Goal: Task Accomplishment & Management: Manage account settings

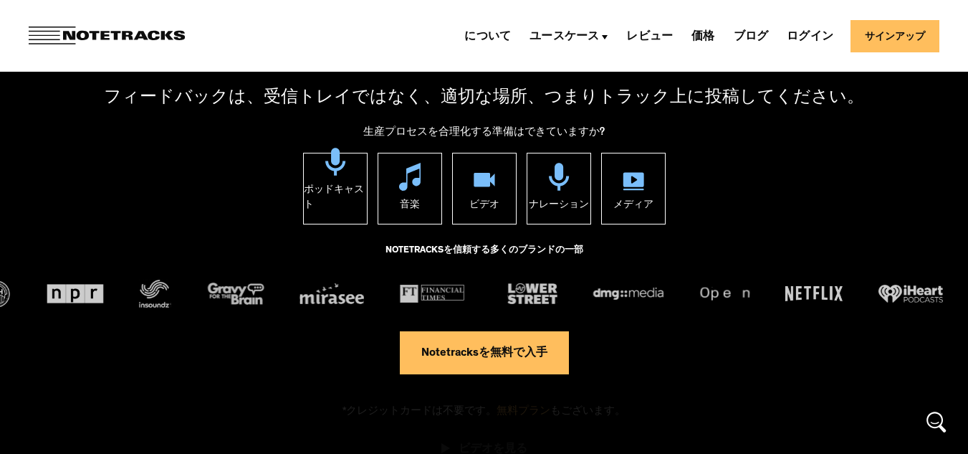
scroll to position [143, 0]
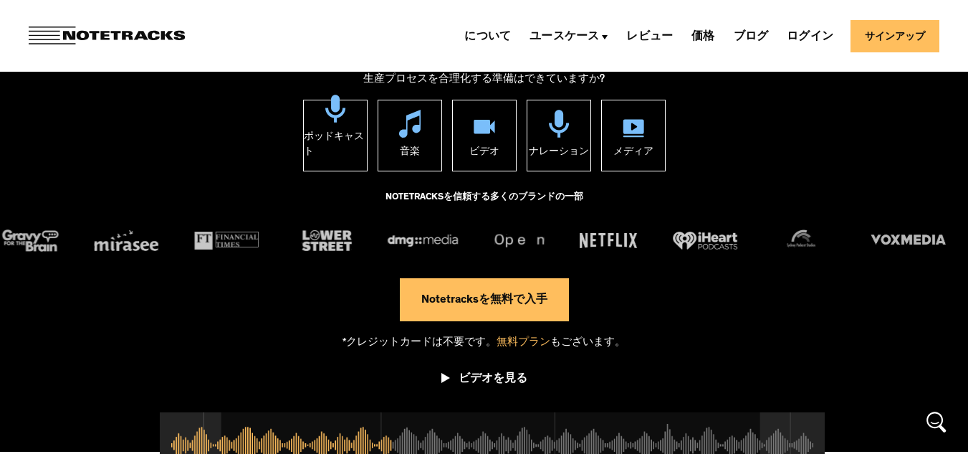
click at [495, 300] on font "Notetracksを無料で入手" at bounding box center [485, 300] width 126 height 11
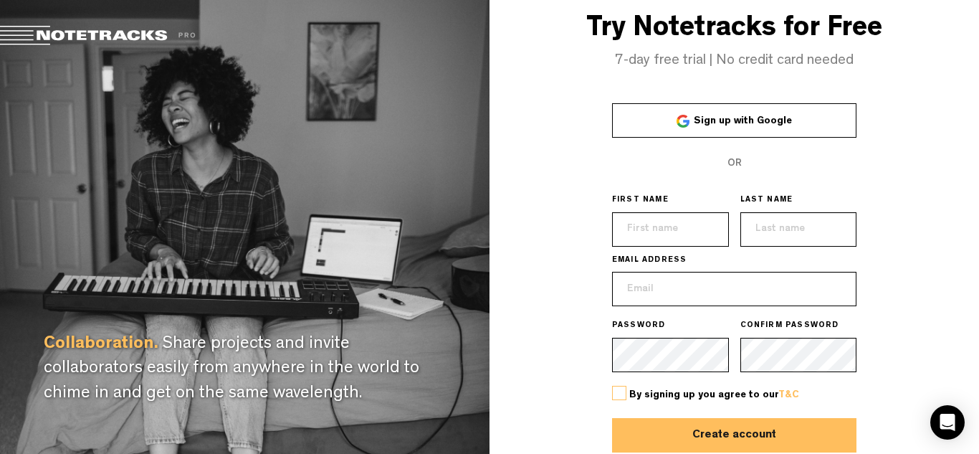
click at [719, 123] on span "Sign up with Google" at bounding box center [743, 121] width 98 height 10
click at [718, 118] on span "Sign up with Google" at bounding box center [743, 121] width 98 height 10
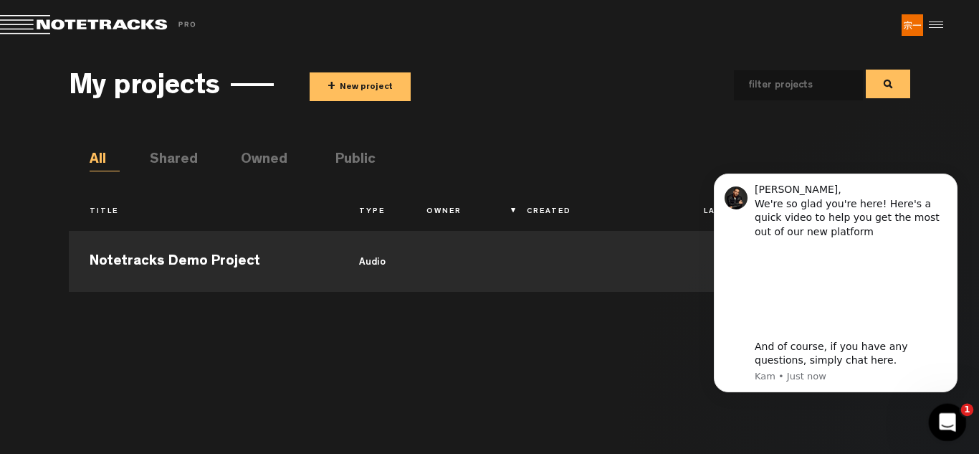
click at [952, 424] on icon "Open Intercom Messenger" at bounding box center [946, 421] width 24 height 24
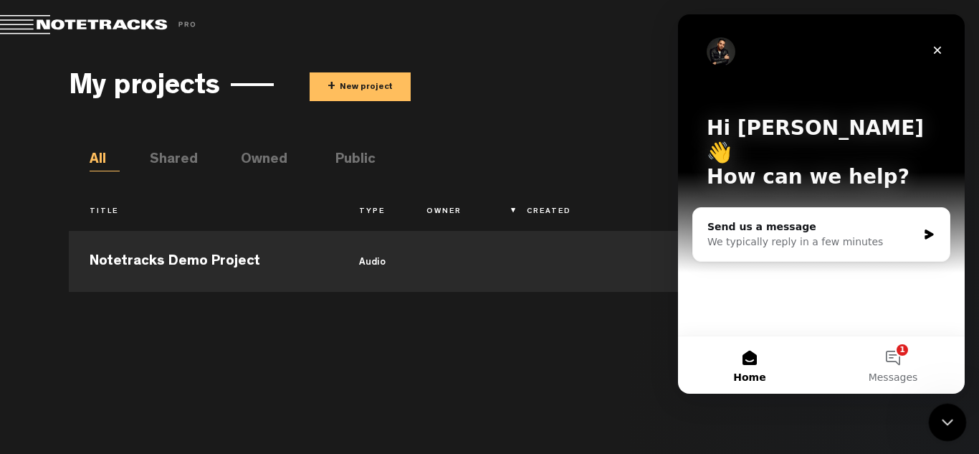
click at [953, 424] on icon "Close Intercom Messenger" at bounding box center [945, 419] width 17 height 17
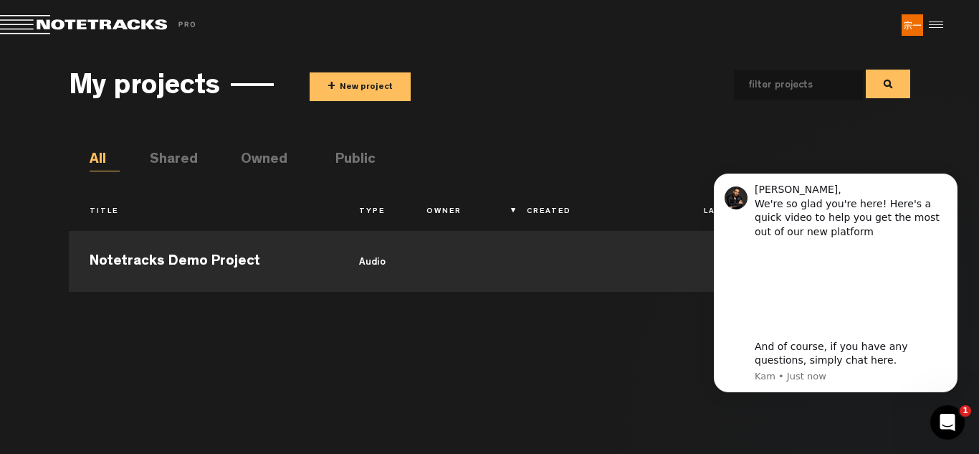
click at [661, 335] on div "Notetracks Demo Project audio" at bounding box center [490, 332] width 842 height 216
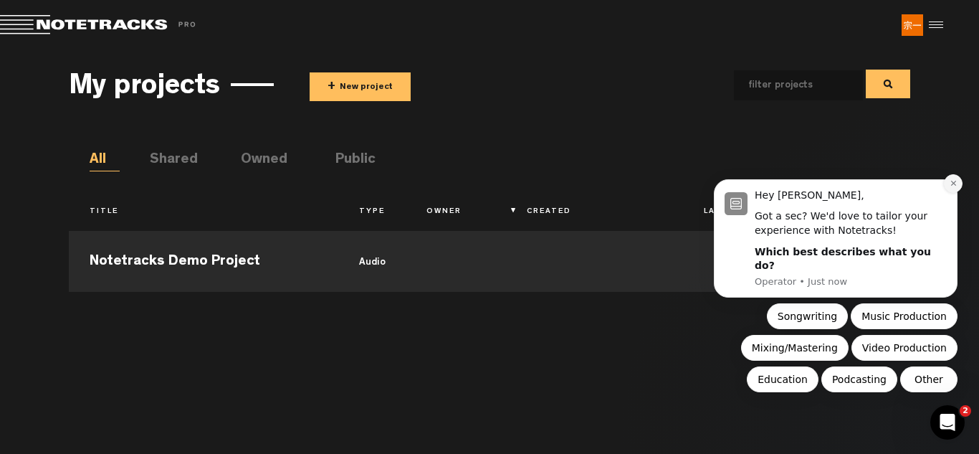
click at [950, 187] on icon "Dismiss notification" at bounding box center [954, 183] width 8 height 8
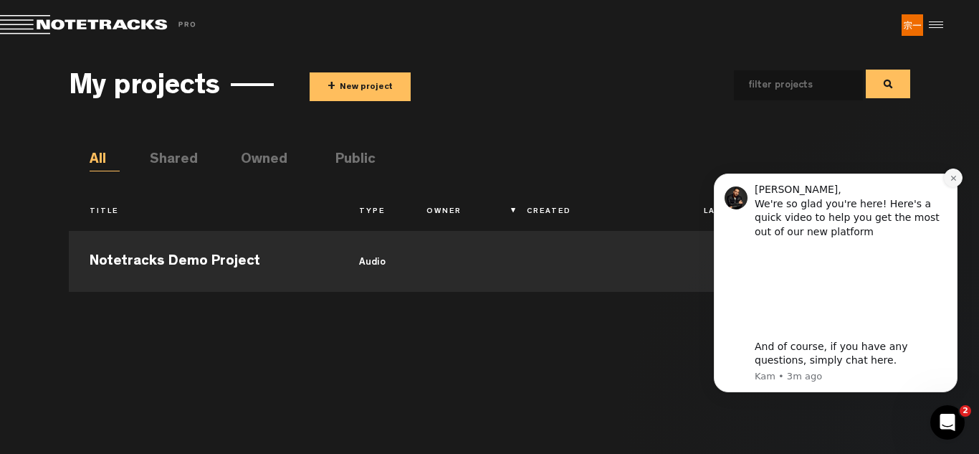
click at [954, 182] on button "Dismiss notification" at bounding box center [953, 177] width 19 height 19
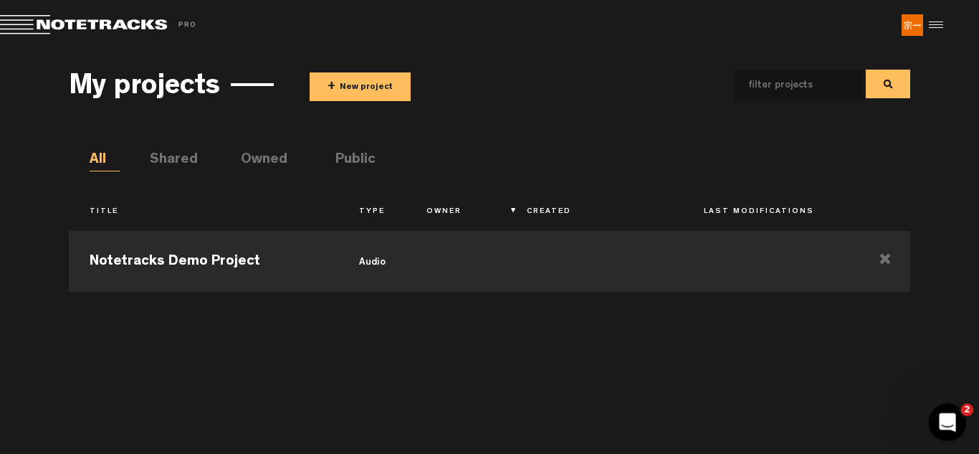
click at [944, 414] on icon "Open Intercom Messenger" at bounding box center [946, 421] width 24 height 24
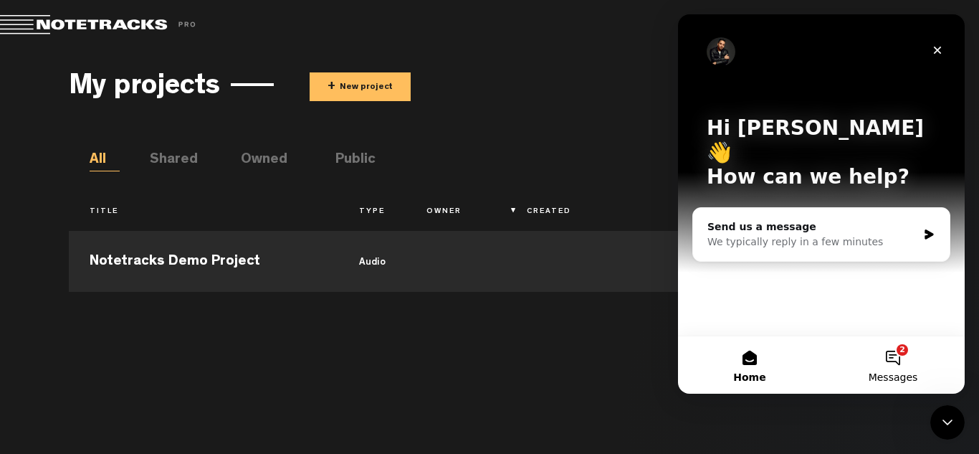
click at [915, 366] on button "2 Messages" at bounding box center [892, 364] width 143 height 57
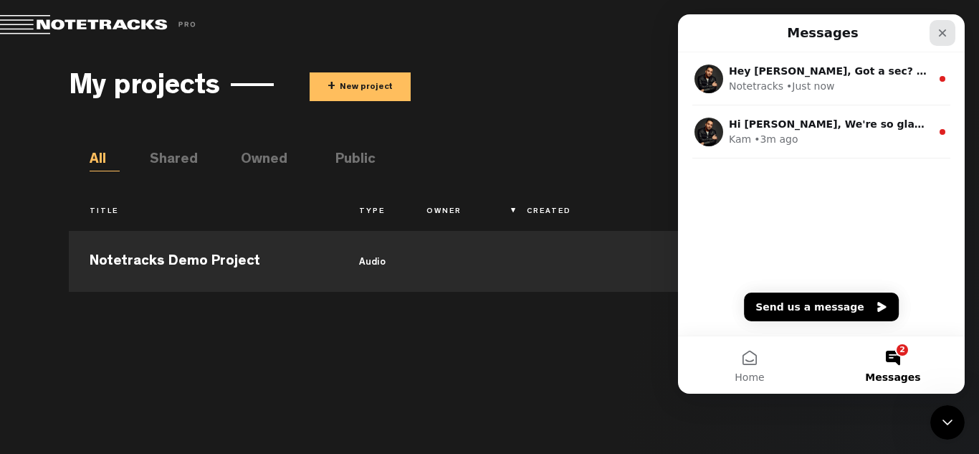
drag, startPoint x: 947, startPoint y: 34, endPoint x: 1626, endPoint y: 49, distance: 679.0
click at [947, 34] on icon "Close" at bounding box center [942, 32] width 11 height 11
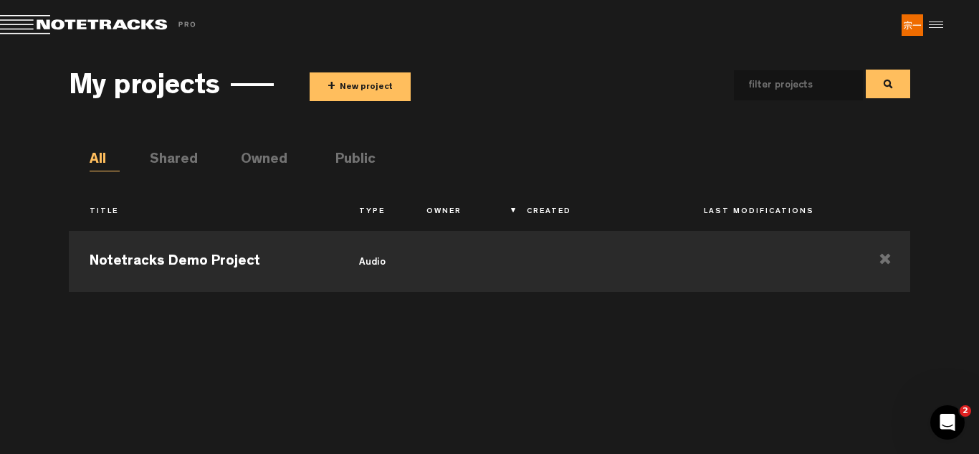
click at [933, 24] on div at bounding box center [934, 25] width 22 height 22
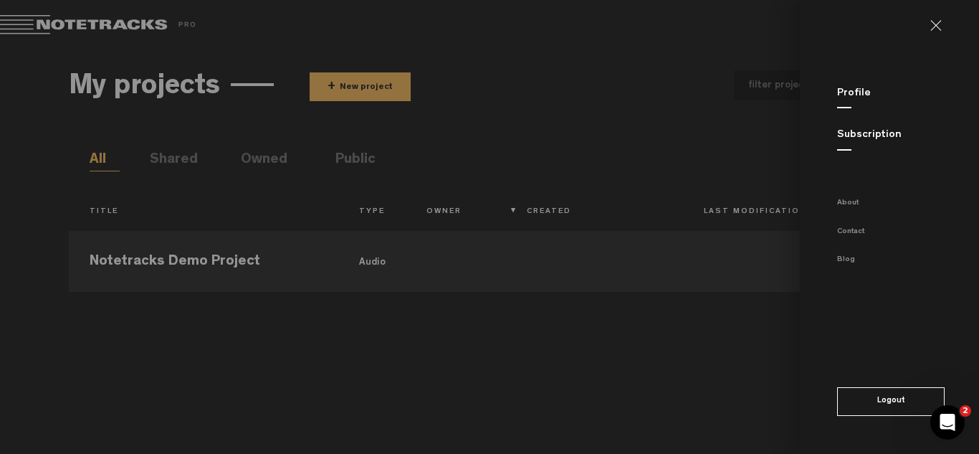
click at [746, 42] on md-backdrop at bounding box center [489, 227] width 979 height 454
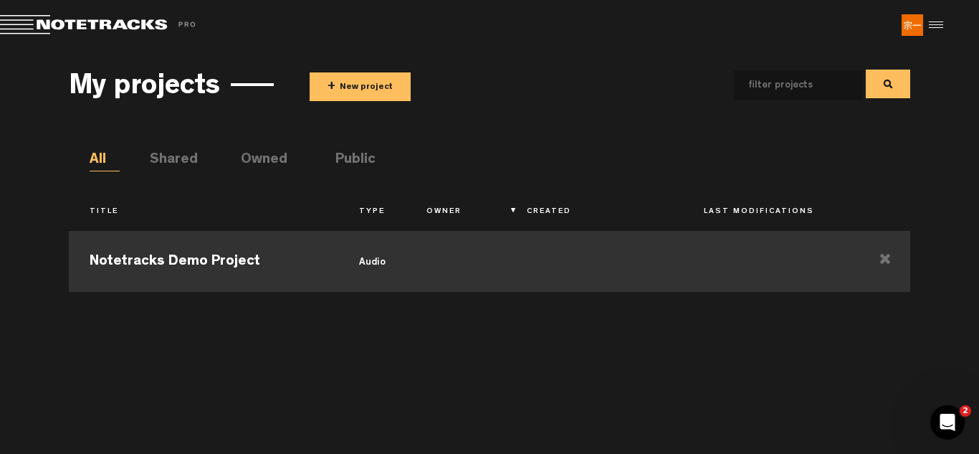
click at [253, 263] on td "Notetracks Demo Project" at bounding box center [204, 259] width 270 height 65
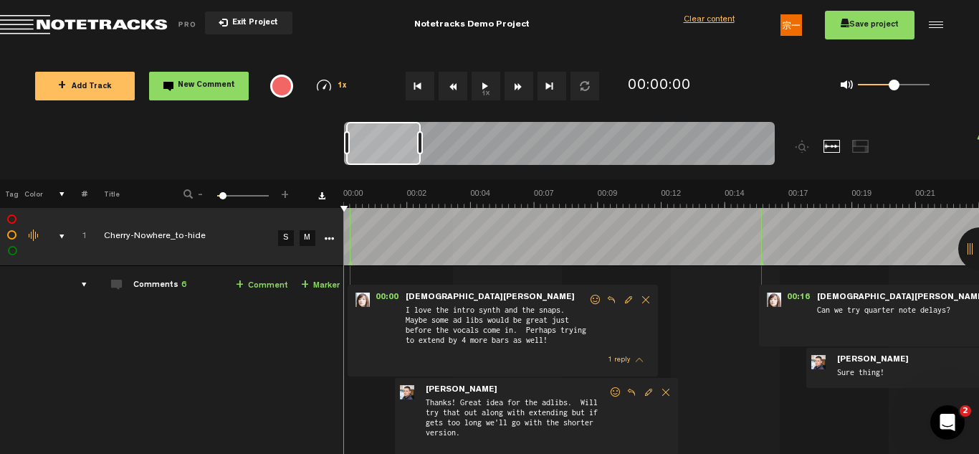
click at [485, 87] on button "1x" at bounding box center [486, 86] width 29 height 29
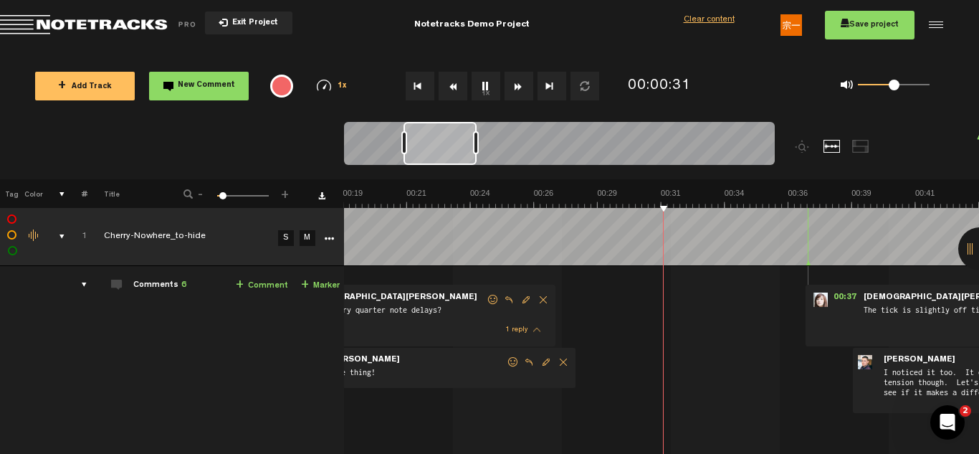
scroll to position [0, 509]
click at [485, 87] on button "1x" at bounding box center [486, 86] width 29 height 29
click at [106, 86] on span "+ Add Track" at bounding box center [85, 87] width 54 height 8
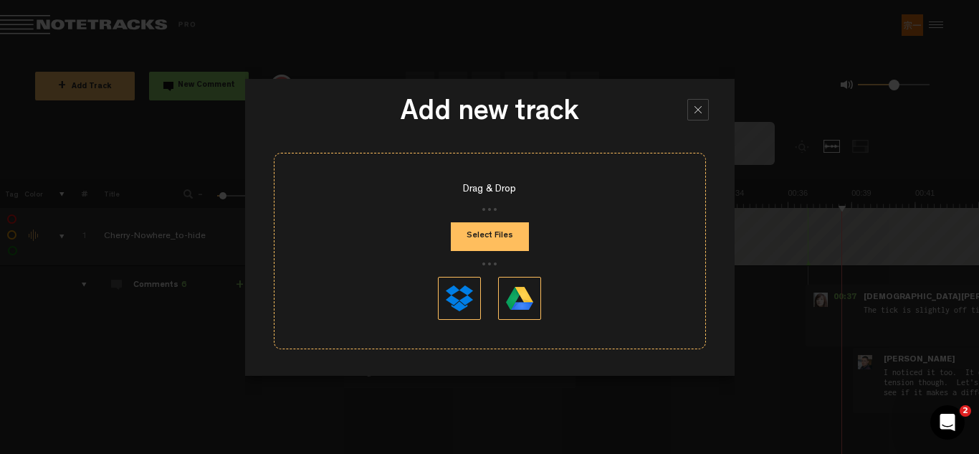
click at [496, 237] on button "Select Files" at bounding box center [490, 236] width 78 height 29
click at [526, 299] on button at bounding box center [519, 298] width 43 height 43
click at [492, 240] on button "Select Files" at bounding box center [490, 236] width 78 height 29
click at [491, 244] on button "Select Files" at bounding box center [490, 236] width 78 height 29
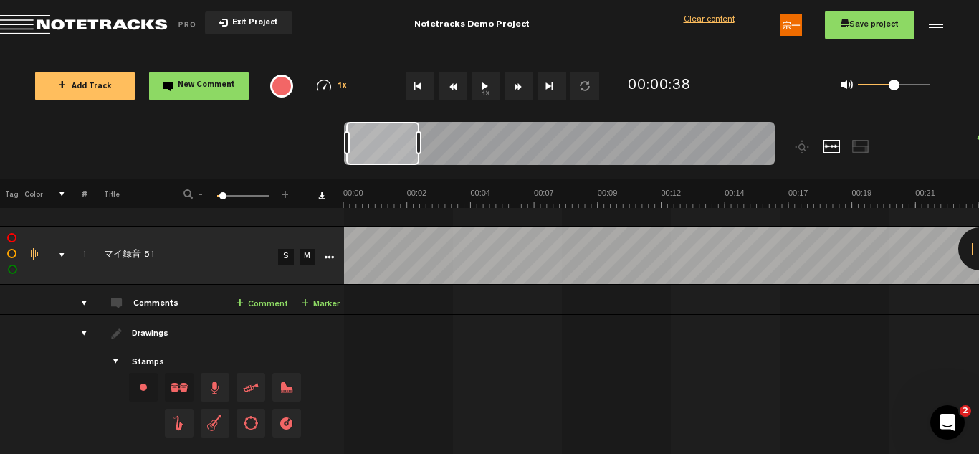
scroll to position [502, 0]
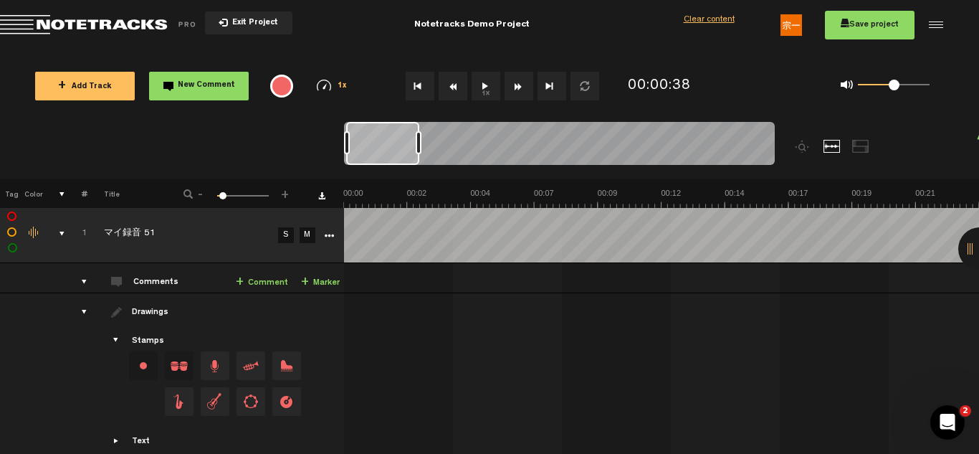
click at [243, 240] on td "マイ録音 51" at bounding box center [180, 234] width 186 height 58
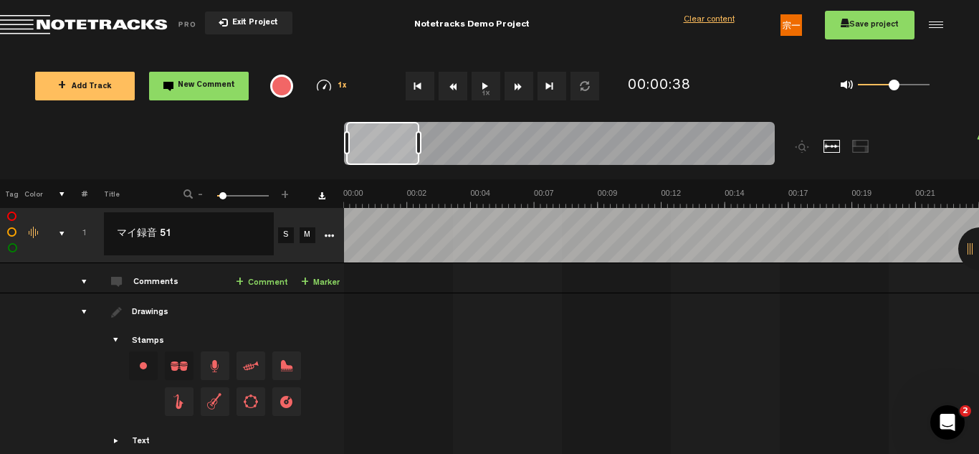
click at [372, 269] on td "1 マイ録音 51 S M マイ録音 51 by [PERSON_NAME] 0 collaborators" at bounding box center [662, 278] width 636 height 30
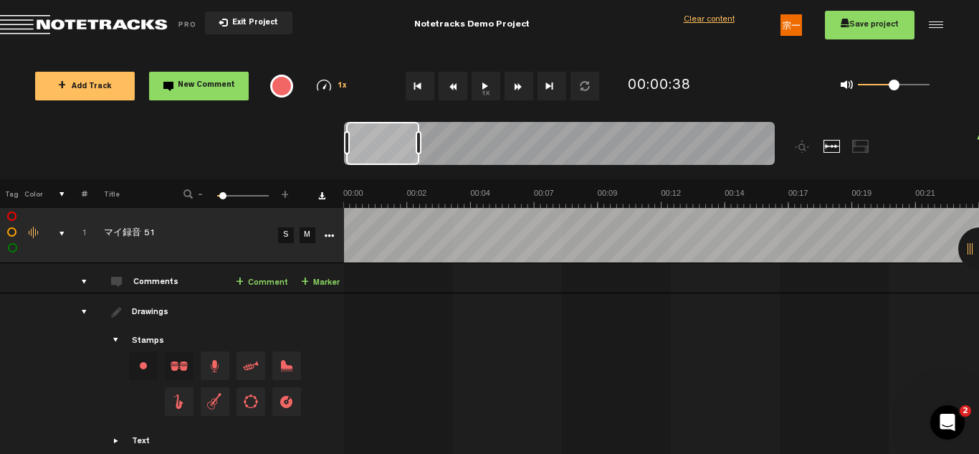
click at [488, 85] on button "1x" at bounding box center [486, 86] width 29 height 29
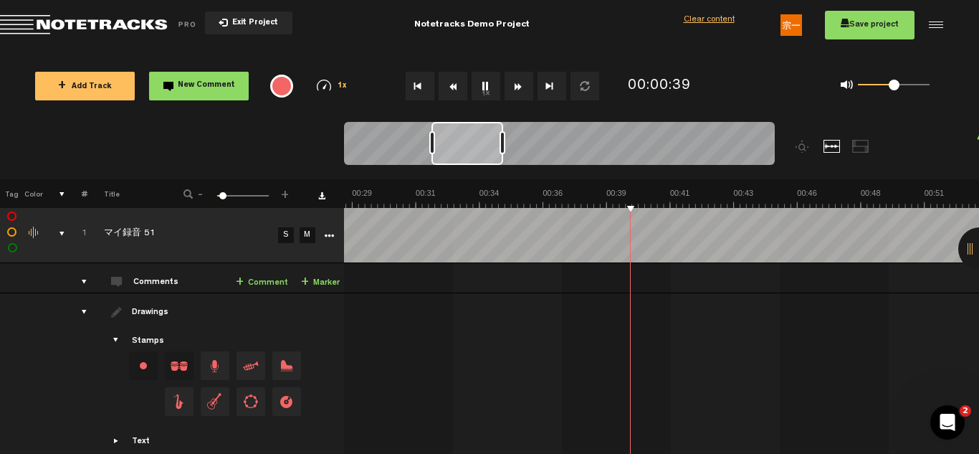
click at [488, 85] on button "1x" at bounding box center [486, 86] width 29 height 29
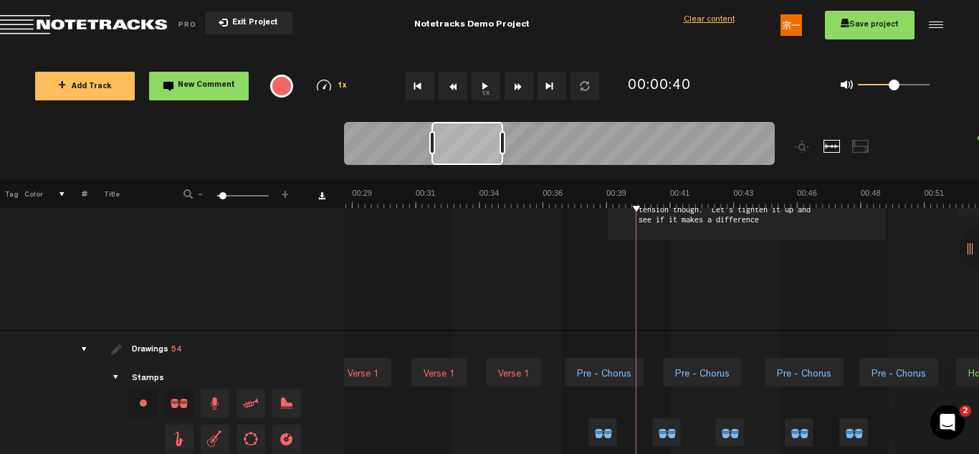
scroll to position [0, 0]
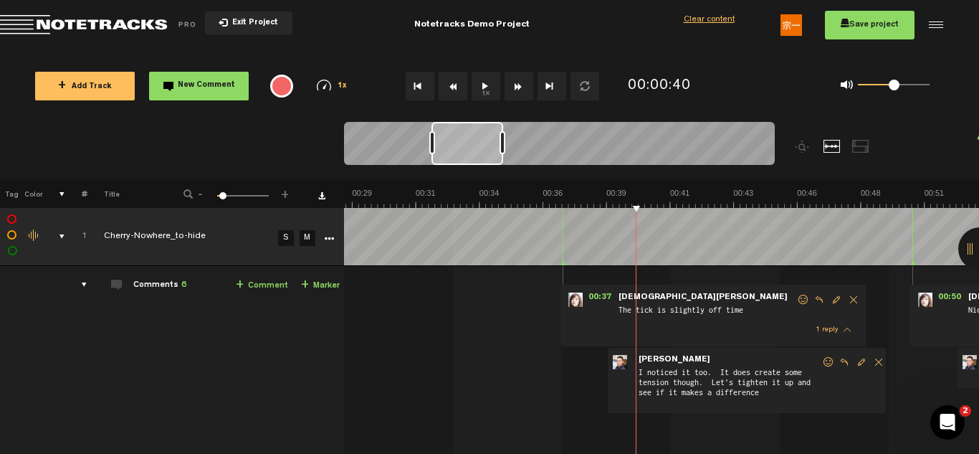
click at [257, 233] on div "Click to edit the title" at bounding box center [197, 237] width 186 height 14
click at [228, 315] on td "Comments 6 + Comment + Marker" at bounding box center [215, 384] width 257 height 237
click at [16, 229] on td at bounding box center [11, 237] width 22 height 58
click at [29, 233] on div "Change the color of the waveform" at bounding box center [35, 235] width 22 height 13
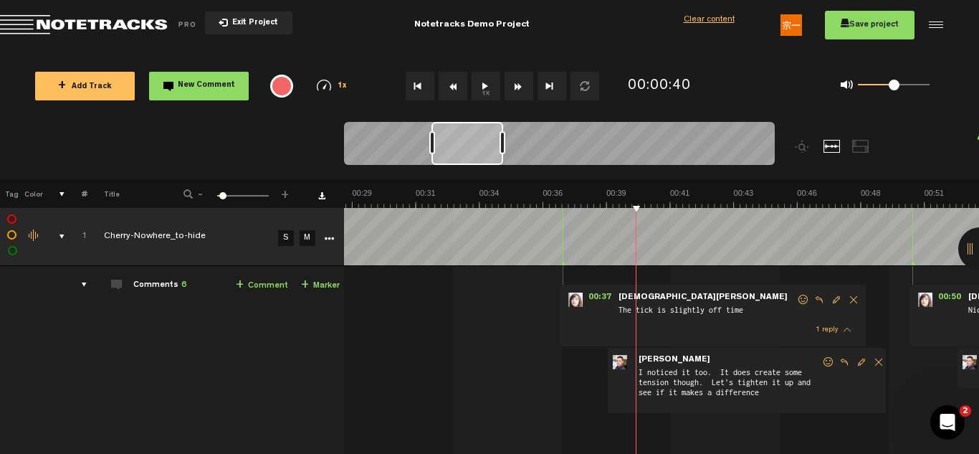
click at [59, 236] on div "comments, stamps & drawings" at bounding box center [56, 236] width 22 height 14
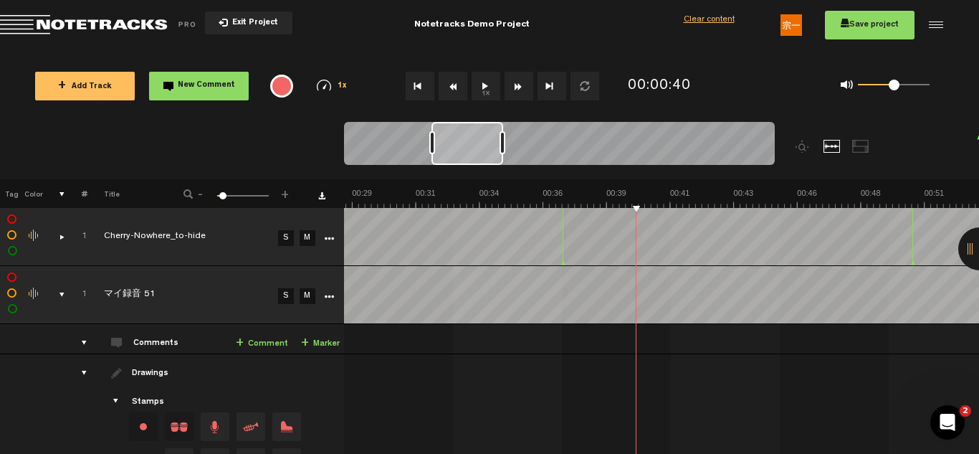
click at [237, 245] on td "Cherry-Nowhere_to-hide" at bounding box center [180, 237] width 186 height 58
click at [95, 244] on td "Cherry-Nowhere_to-hide Cherry-Nowhere_to-hide" at bounding box center [180, 237] width 186 height 58
drag, startPoint x: 95, startPoint y: 244, endPoint x: 78, endPoint y: 235, distance: 18.9
click at [78, 235] on div "Click to change the order number" at bounding box center [78, 237] width 22 height 14
click at [57, 242] on div "comments, stamps & drawings" at bounding box center [56, 236] width 22 height 14
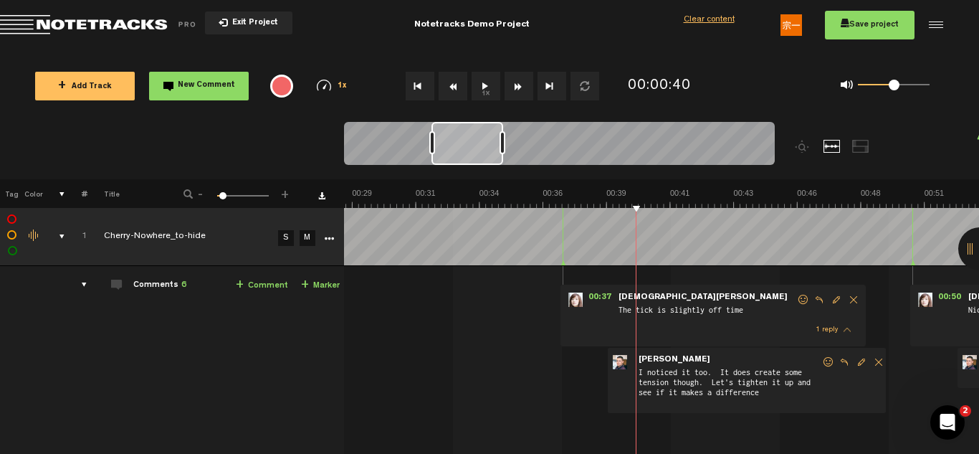
click at [57, 239] on div "comments, stamps & drawings" at bounding box center [56, 236] width 22 height 14
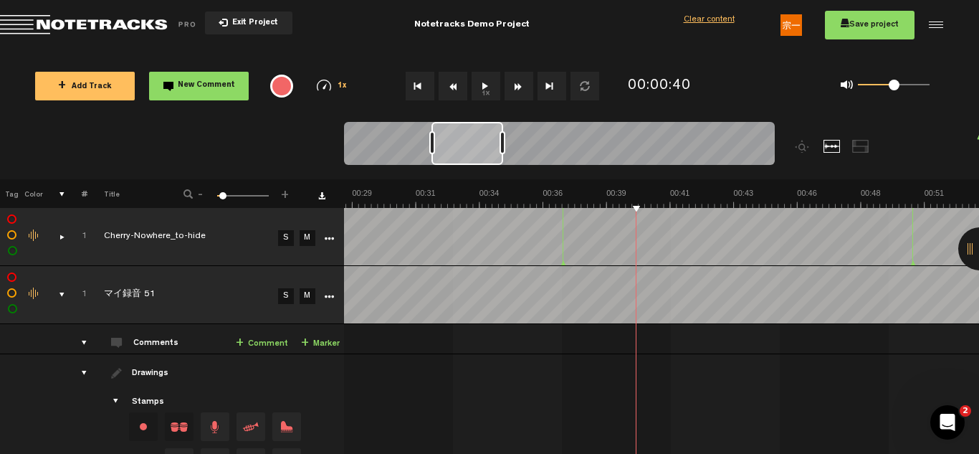
click at [328, 234] on icon "More" at bounding box center [329, 239] width 10 height 10
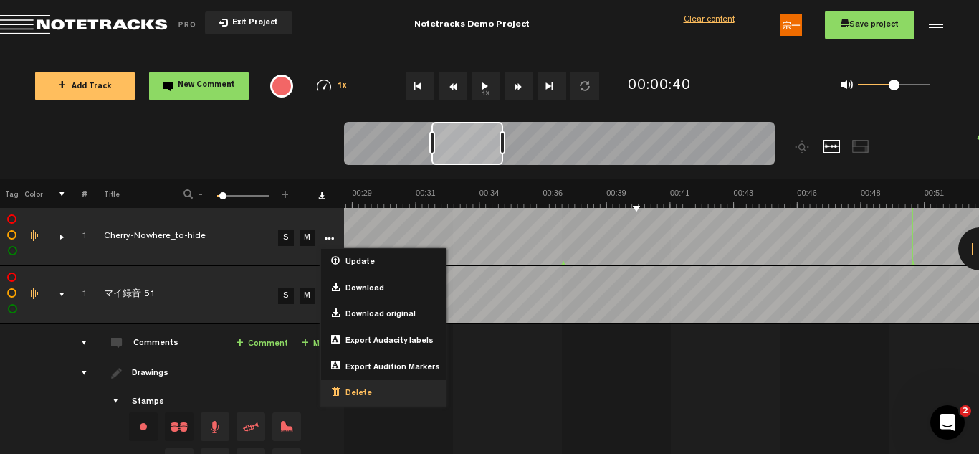
click at [358, 388] on span "Delete" at bounding box center [356, 394] width 32 height 12
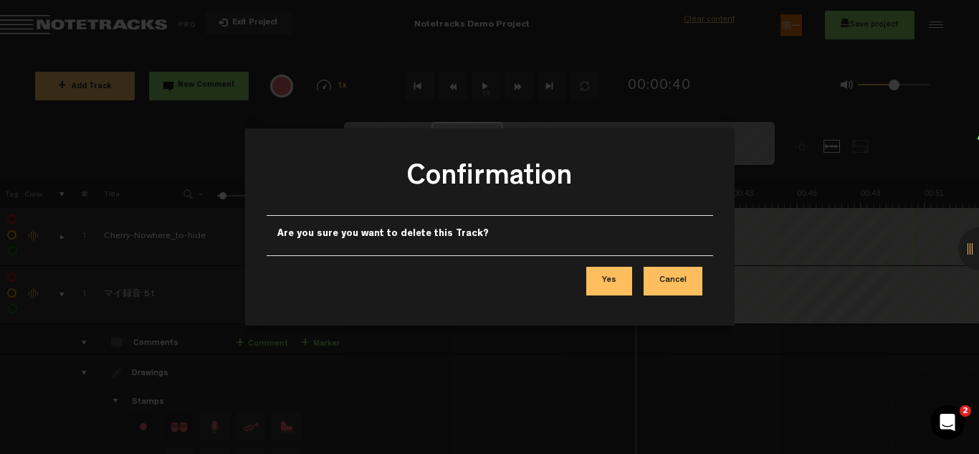
click at [594, 286] on button "Yes" at bounding box center [609, 281] width 46 height 29
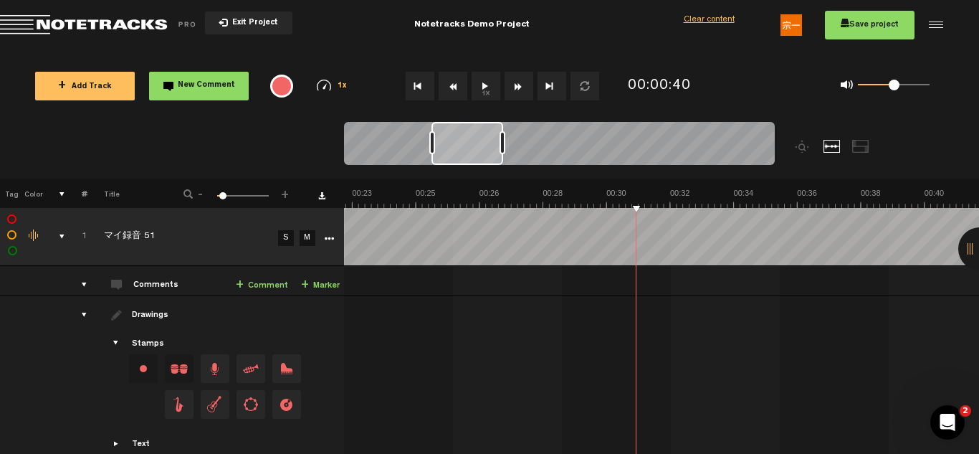
drag, startPoint x: 634, startPoint y: 204, endPoint x: 331, endPoint y: 227, distance: 304.1
click at [331, 227] on div "+ New drawing Tag Color # Title - 1 100 6 + 1 マイ録音 51 S M Update Download Downl…" at bounding box center [489, 325] width 979 height 292
click at [425, 83] on button "Go to beginning" at bounding box center [420, 86] width 29 height 29
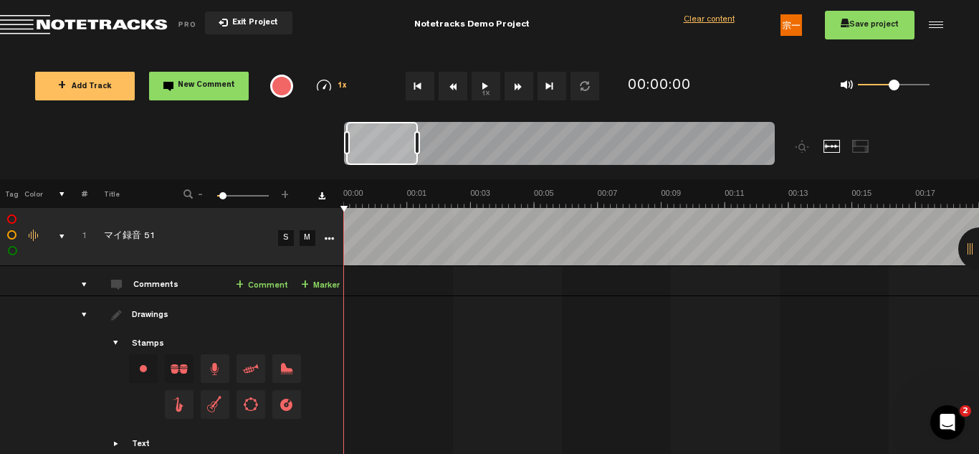
click at [487, 85] on button "1x" at bounding box center [486, 86] width 29 height 29
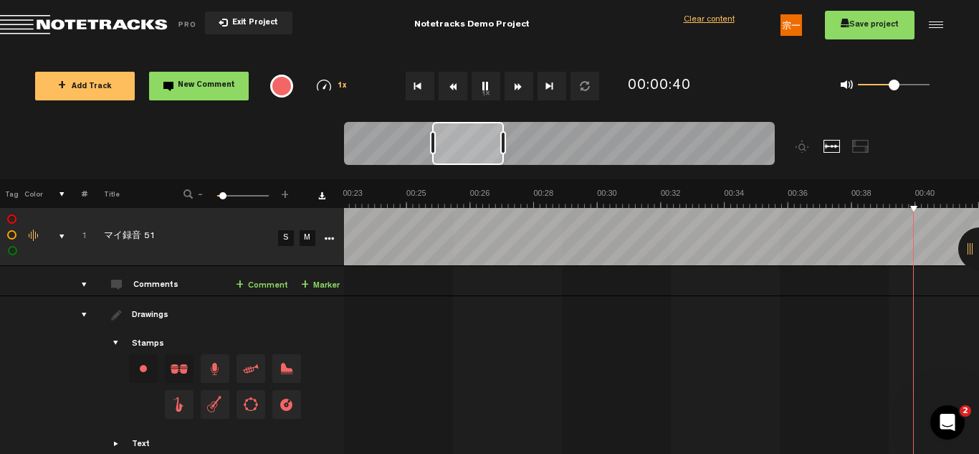
scroll to position [0, 1018]
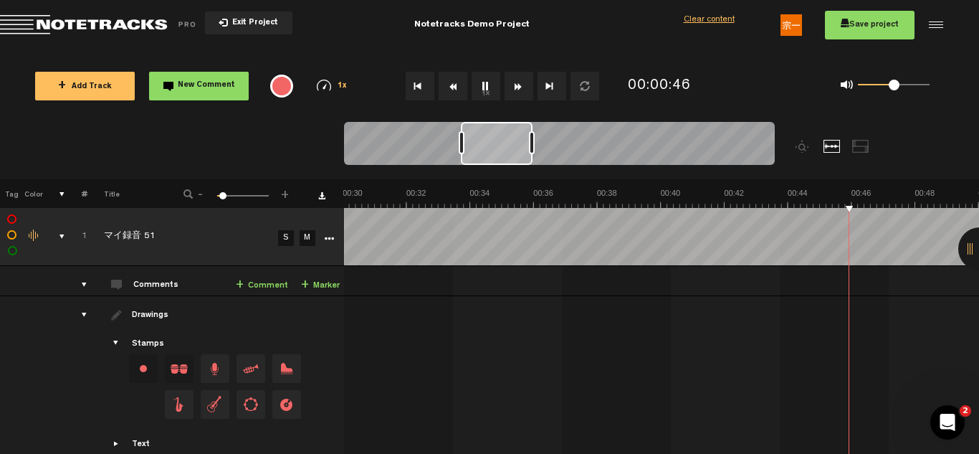
click at [480, 84] on button "1x" at bounding box center [486, 86] width 29 height 29
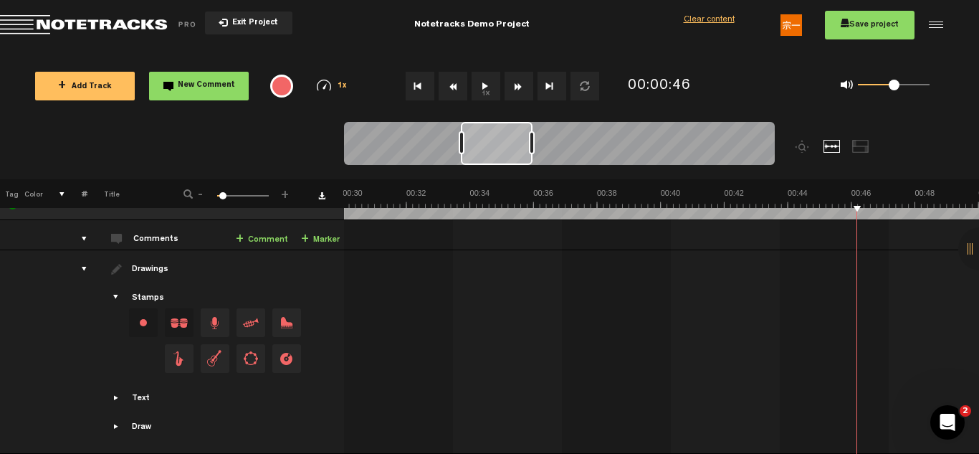
scroll to position [0, 0]
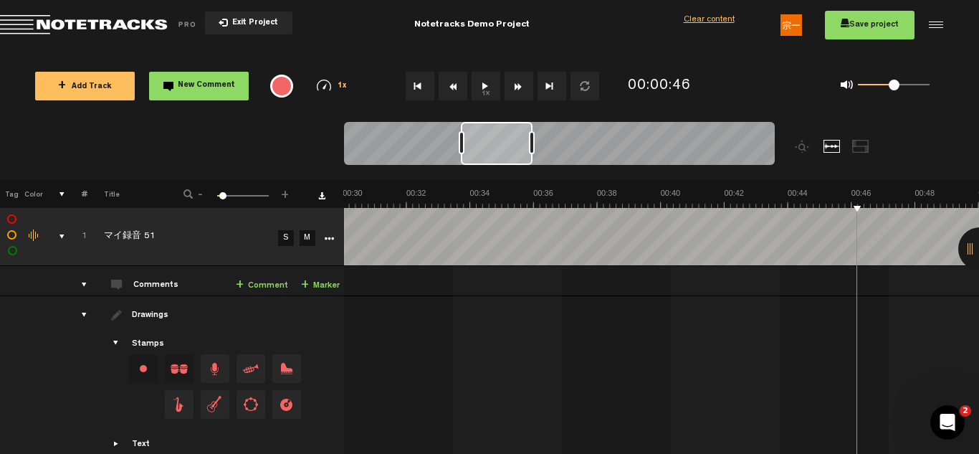
click at [253, 287] on link "+ Comment" at bounding box center [262, 285] width 52 height 16
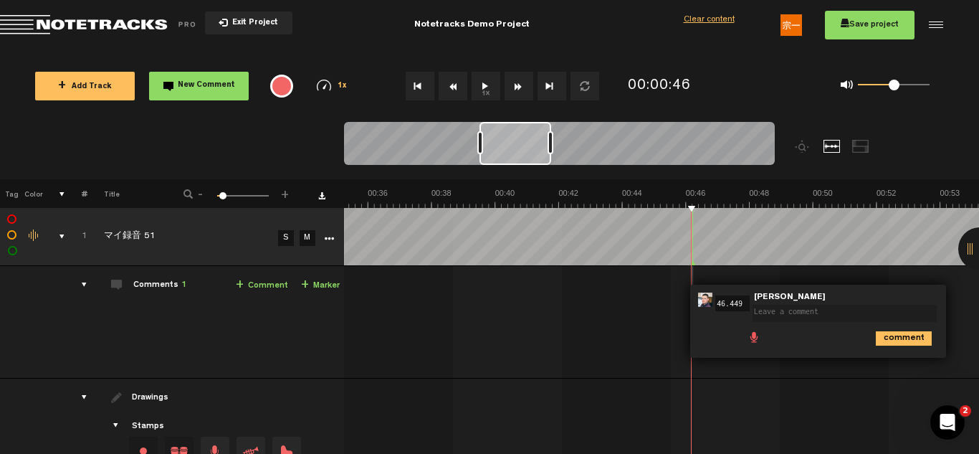
scroll to position [0, 1183]
click at [551, 305] on td "1 マイ録音 51 S M マイ録音 51 by [PERSON_NAME] 1 collaborators 00:46 46.449 - • [PERSON…" at bounding box center [662, 322] width 636 height 113
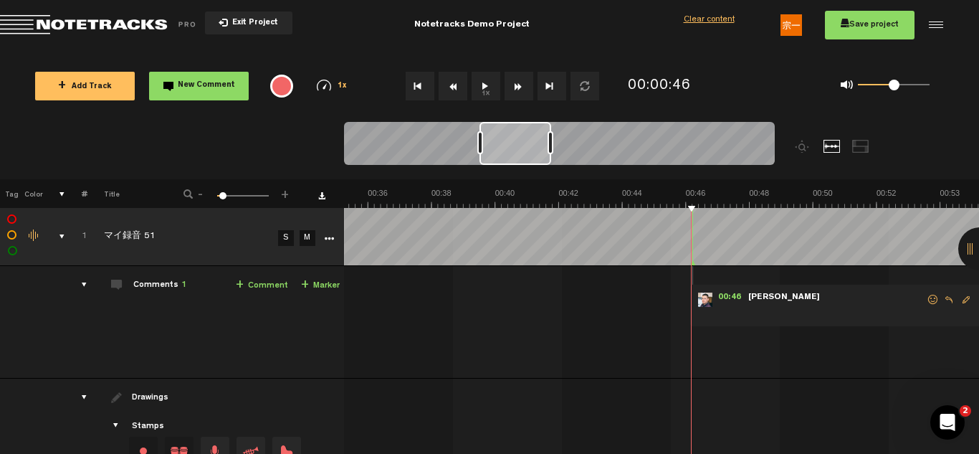
scroll to position [0, 11]
click at [851, 285] on div "00:46 - • [PERSON_NAME]: "" [PERSON_NAME]" at bounding box center [842, 306] width 305 height 42
click at [863, 315] on span at bounding box center [835, 312] width 179 height 16
drag, startPoint x: 849, startPoint y: 319, endPoint x: 784, endPoint y: 336, distance: 67.5
click at [784, 336] on td "1 マイ録音 51 S M マイ録音 51 by [PERSON_NAME] 1 collaborators 00:46 - • [PERSON_NAME]:…" at bounding box center [661, 322] width 636 height 113
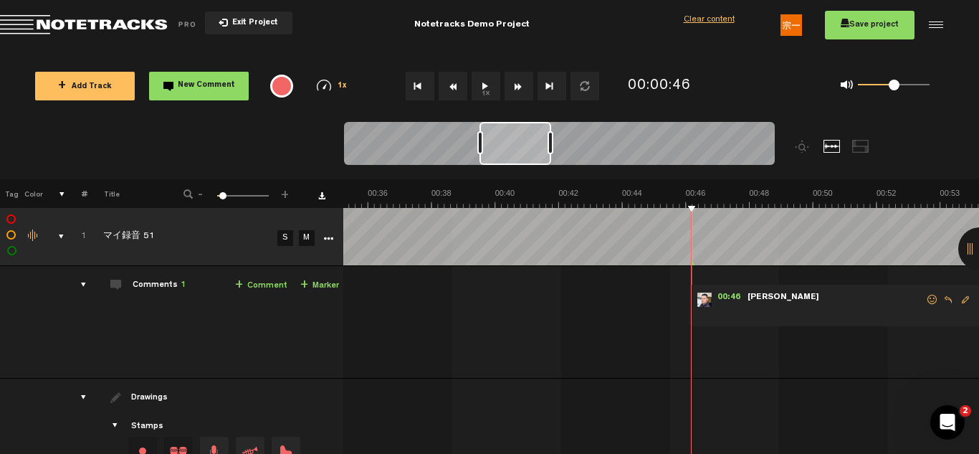
click at [72, 285] on div "comments" at bounding box center [78, 284] width 22 height 14
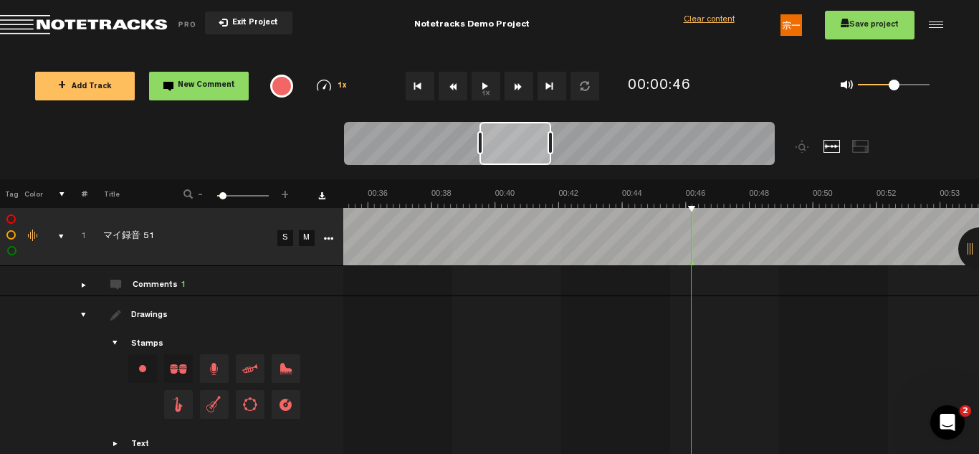
click at [72, 314] on div "drawings" at bounding box center [78, 315] width 22 height 14
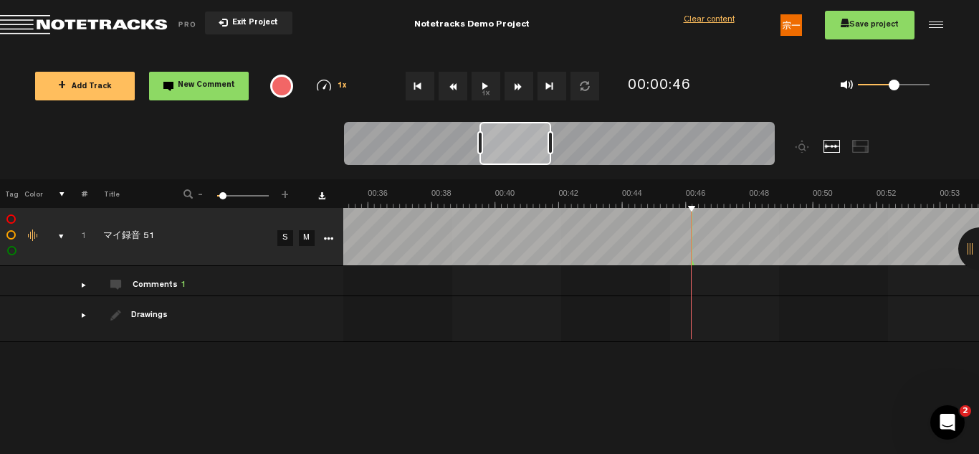
scroll to position [0, 1]
click at [84, 287] on div "comments" at bounding box center [78, 284] width 22 height 14
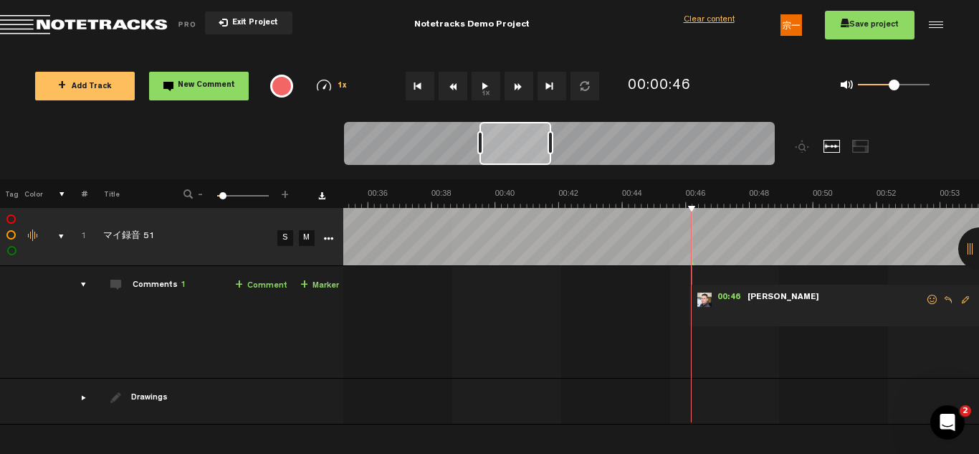
click at [783, 313] on span at bounding box center [835, 312] width 179 height 16
click at [961, 303] on span "Edit comment" at bounding box center [965, 300] width 17 height 10
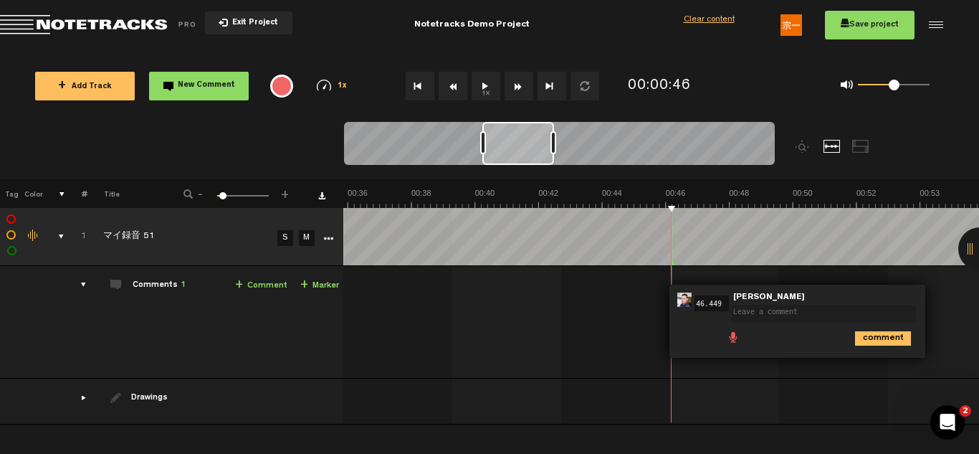
click at [806, 387] on td at bounding box center [661, 401] width 636 height 46
click at [962, 295] on span "Delete comment" at bounding box center [962, 300] width 17 height 10
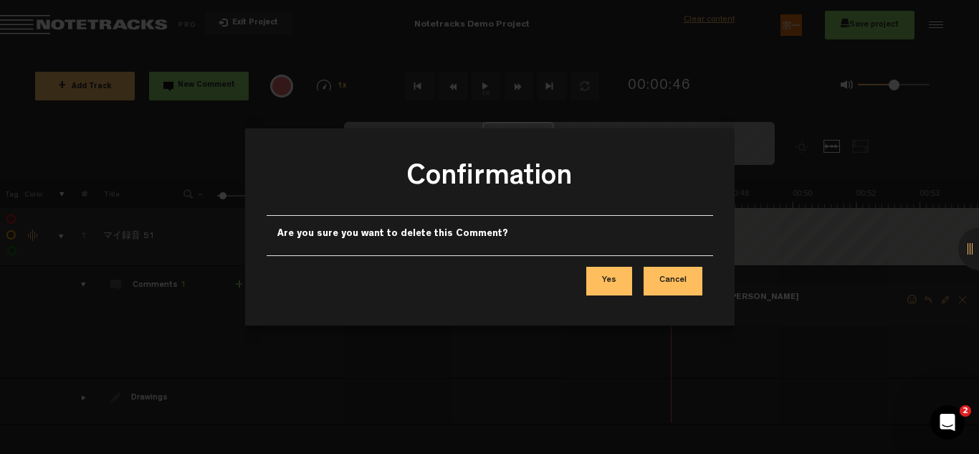
click at [623, 287] on button "Yes" at bounding box center [609, 281] width 46 height 29
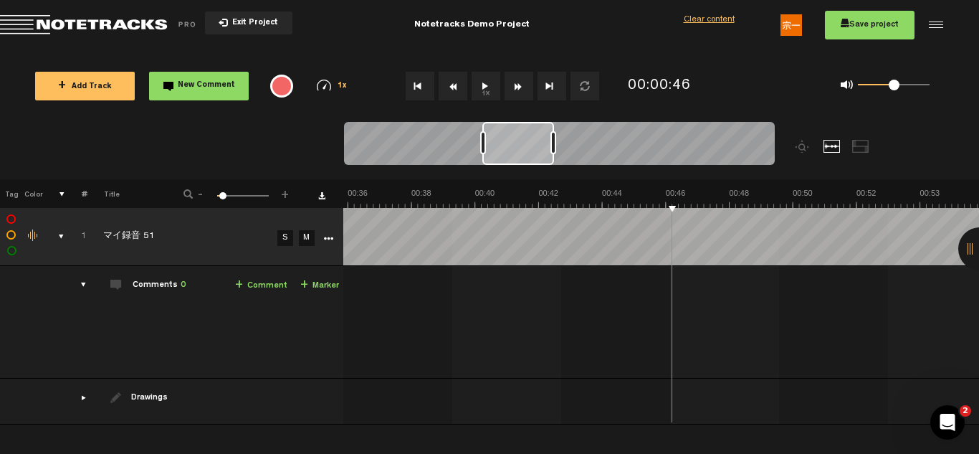
click at [928, 20] on div at bounding box center [934, 25] width 22 height 22
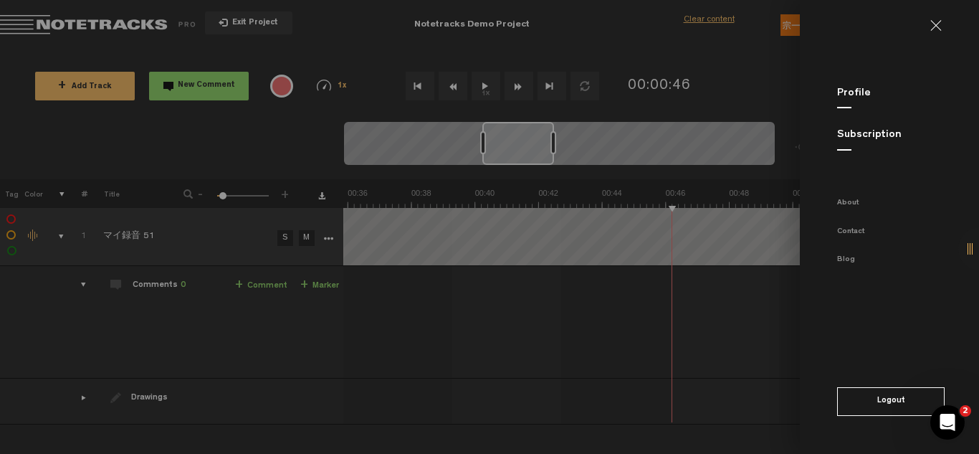
click at [934, 26] on link at bounding box center [941, 25] width 23 height 11
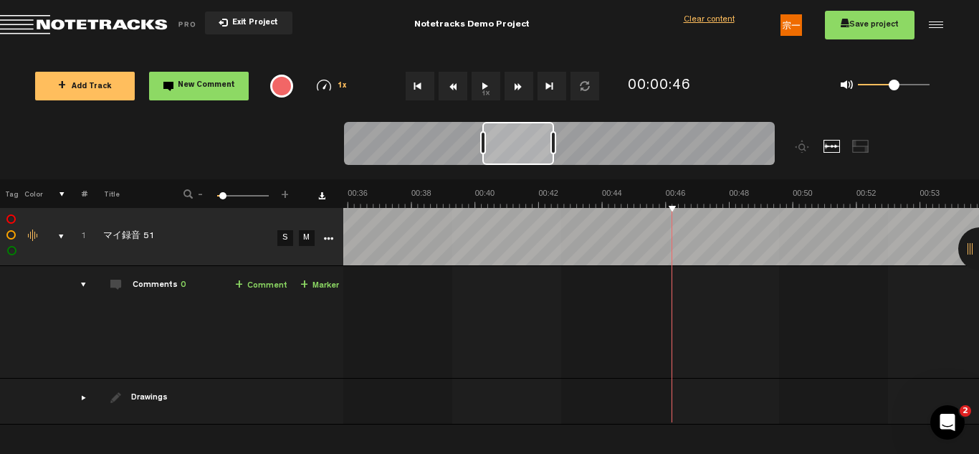
click at [791, 31] on img at bounding box center [792, 25] width 22 height 22
click at [862, 28] on span "Save project" at bounding box center [870, 25] width 58 height 9
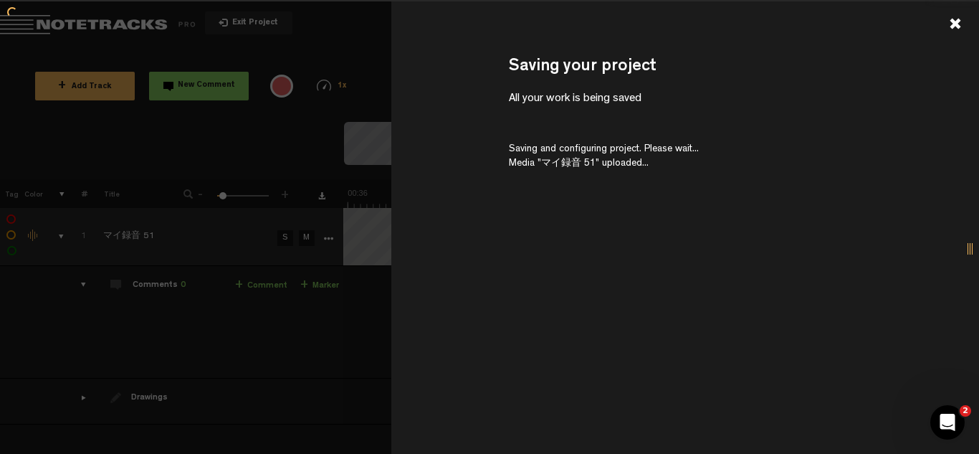
scroll to position [0, 0]
click at [972, 249] on div at bounding box center [979, 248] width 43 height 43
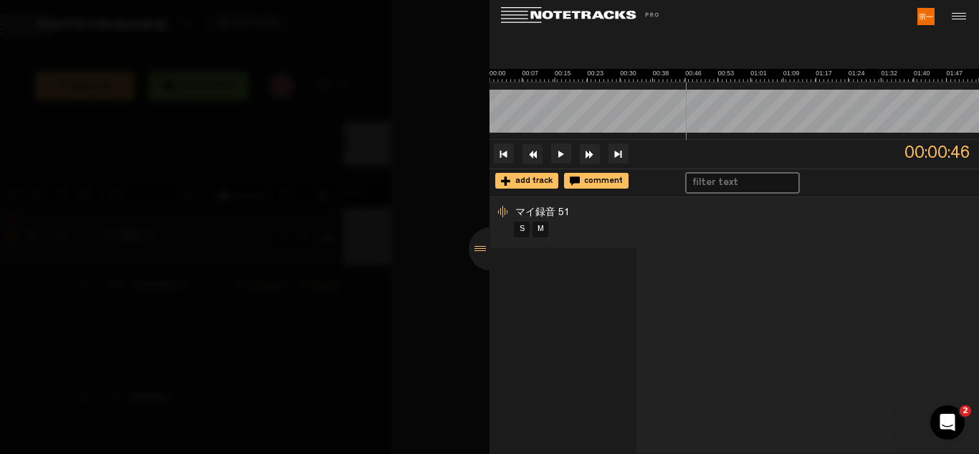
click at [473, 239] on div at bounding box center [490, 248] width 43 height 43
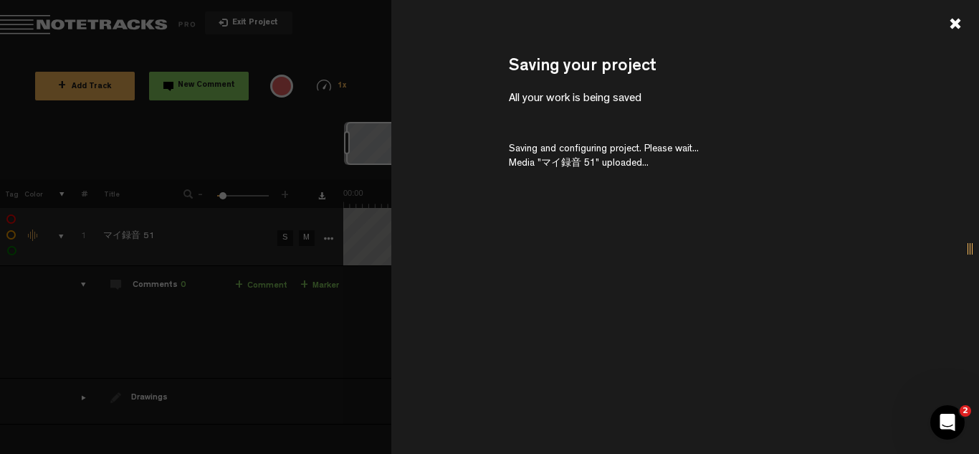
click at [591, 97] on div "All your work is being saved" at bounding box center [685, 99] width 353 height 16
click at [591, 74] on div "Saving your project" at bounding box center [685, 67] width 353 height 24
click at [587, 103] on div "All your work is being saved" at bounding box center [685, 99] width 353 height 16
click at [955, 20] on div at bounding box center [955, 23] width 13 height 13
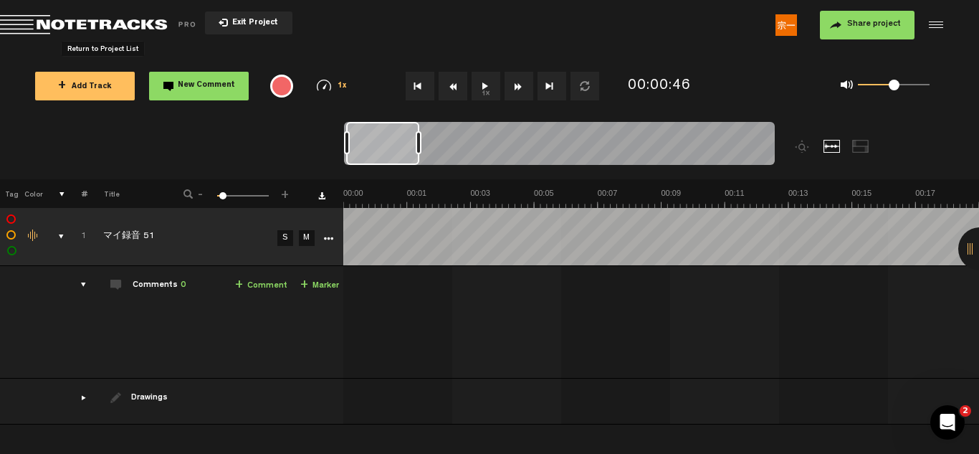
click at [27, 24] on span "Return to Project List" at bounding box center [100, 25] width 201 height 20
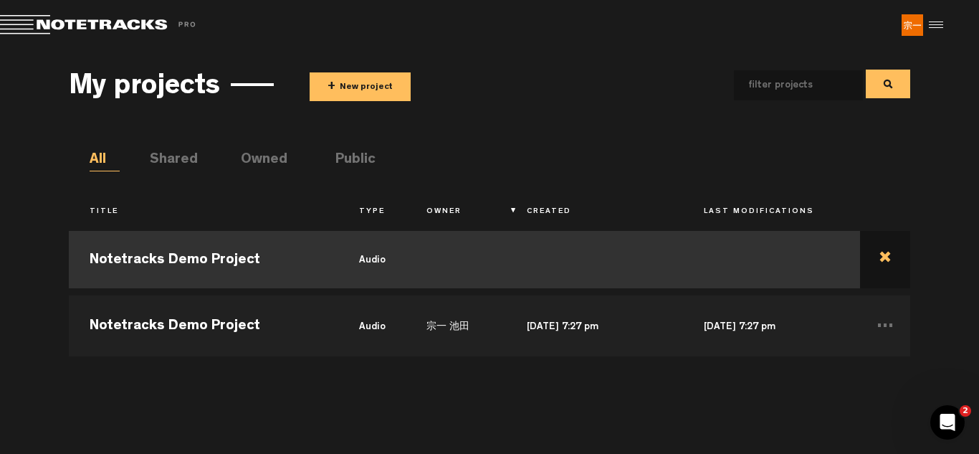
click at [887, 254] on td at bounding box center [885, 259] width 51 height 65
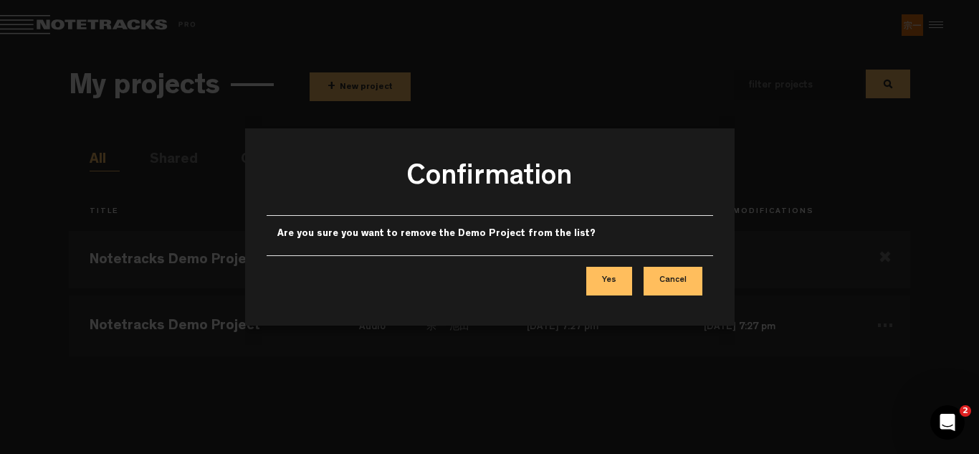
click at [618, 285] on button "Yes" at bounding box center [609, 281] width 46 height 29
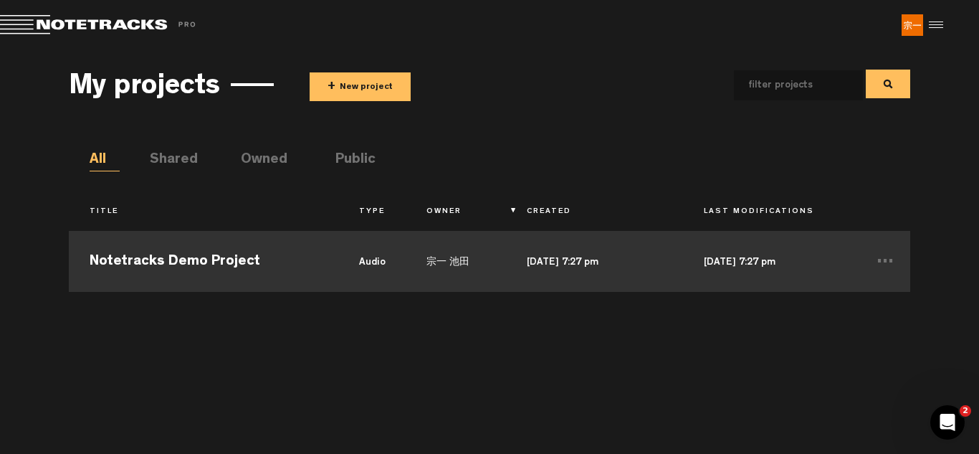
click at [213, 270] on td "Notetracks Demo Project" at bounding box center [204, 259] width 270 height 65
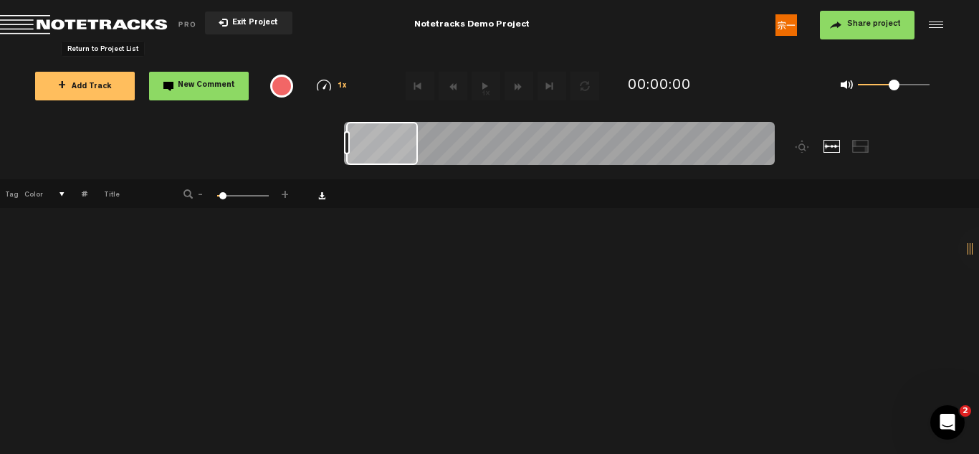
click at [22, 17] on span "Return to Project List" at bounding box center [100, 25] width 201 height 20
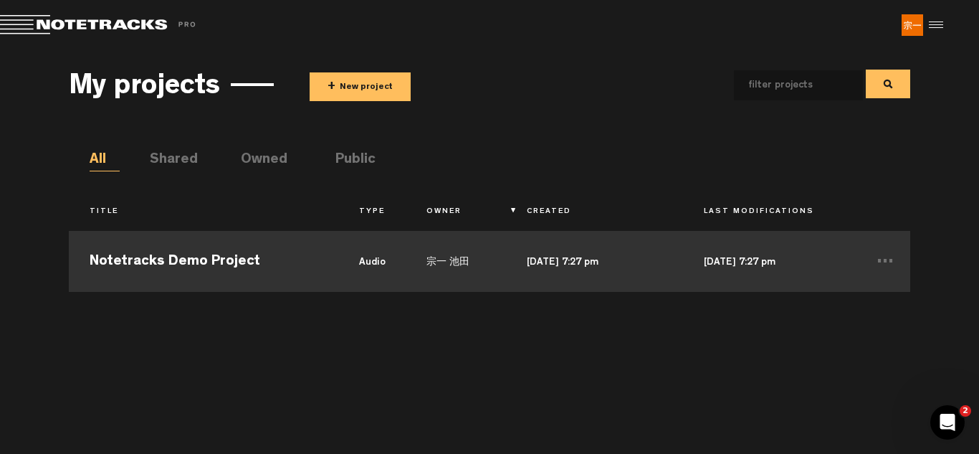
click at [147, 265] on td "Notetracks Demo Project" at bounding box center [204, 259] width 270 height 65
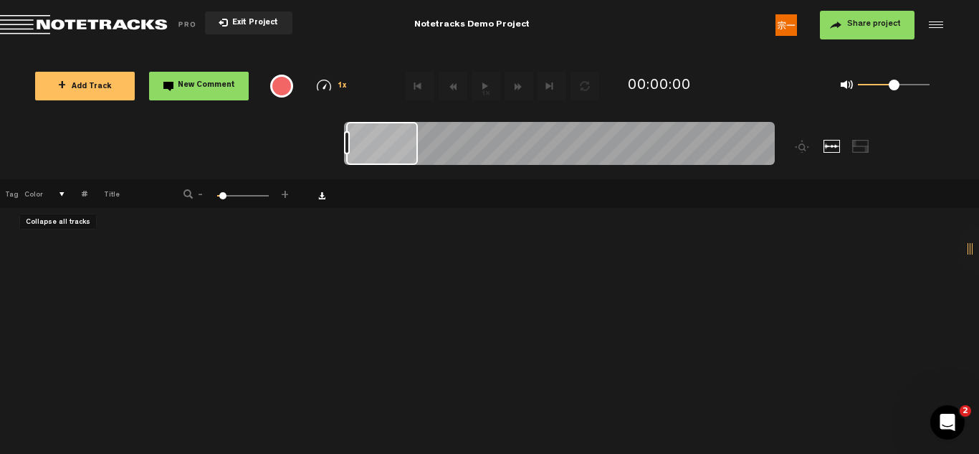
click at [61, 195] on th at bounding box center [54, 193] width 22 height 29
click at [199, 252] on div "+ New drawing Tag Color # Title - 1 100 6 + 1 マイ録音 51 S M Export to Headliner U…" at bounding box center [489, 316] width 979 height 275
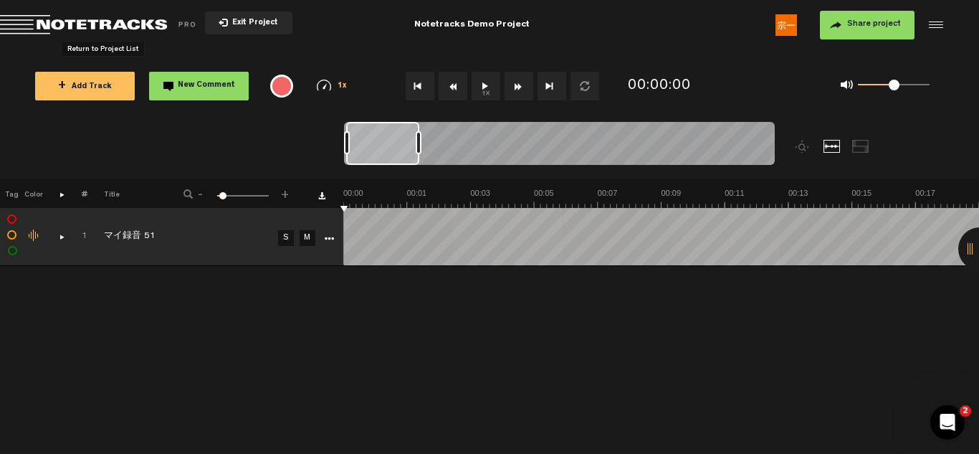
click at [9, 17] on span "Return to Project List" at bounding box center [100, 25] width 201 height 20
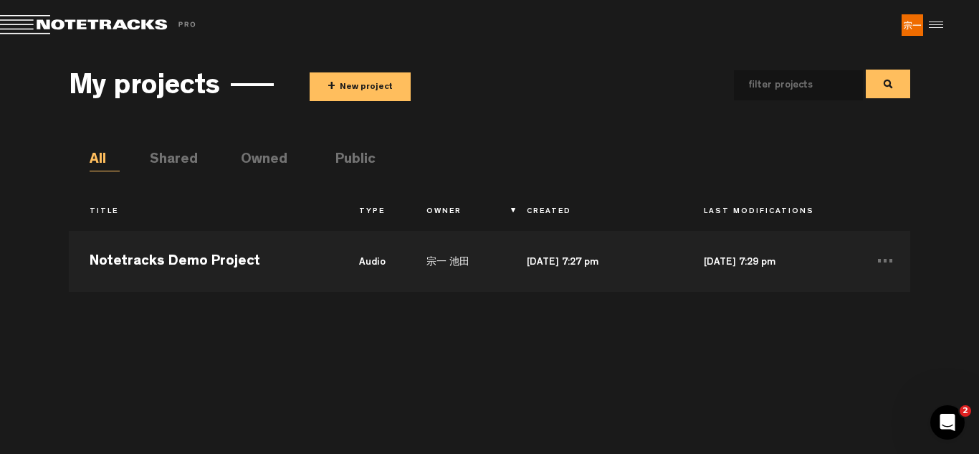
click at [178, 156] on li "Shared" at bounding box center [165, 161] width 30 height 22
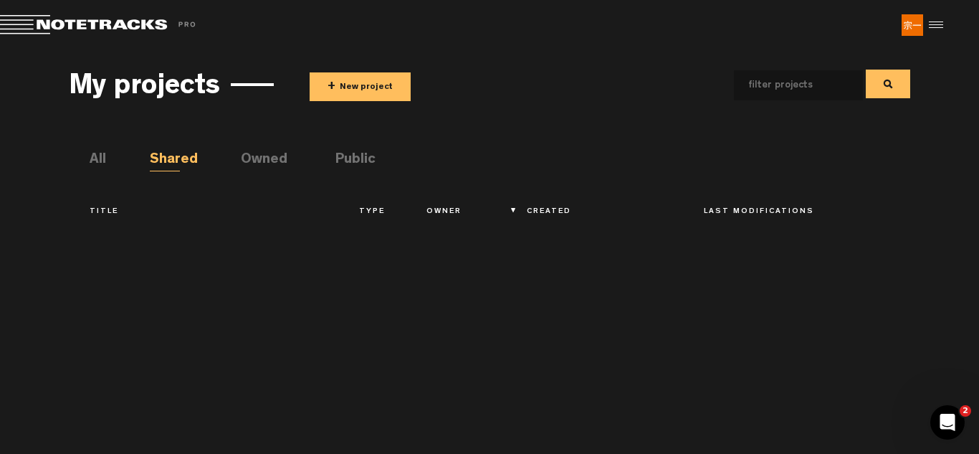
click at [107, 165] on li "All" at bounding box center [105, 161] width 30 height 22
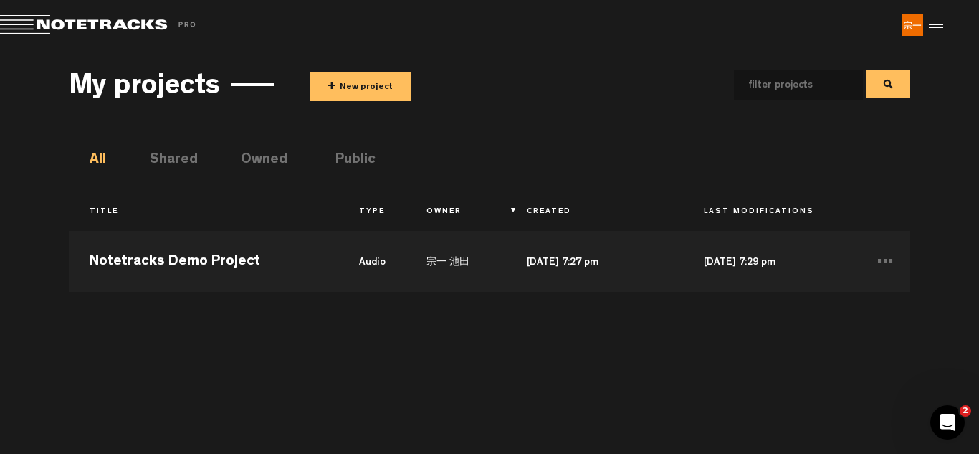
click at [271, 153] on li "Owned" at bounding box center [256, 161] width 30 height 22
click at [363, 153] on li "Public" at bounding box center [350, 161] width 30 height 22
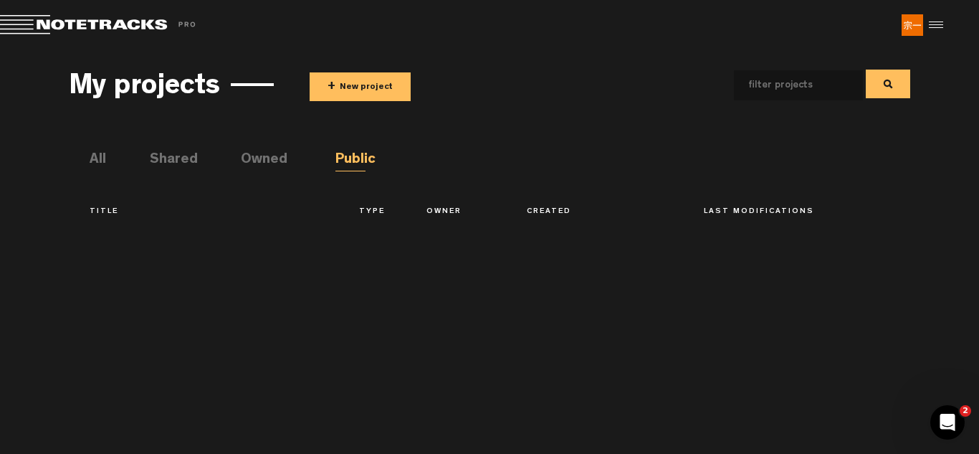
click at [92, 158] on li "All" at bounding box center [105, 161] width 30 height 22
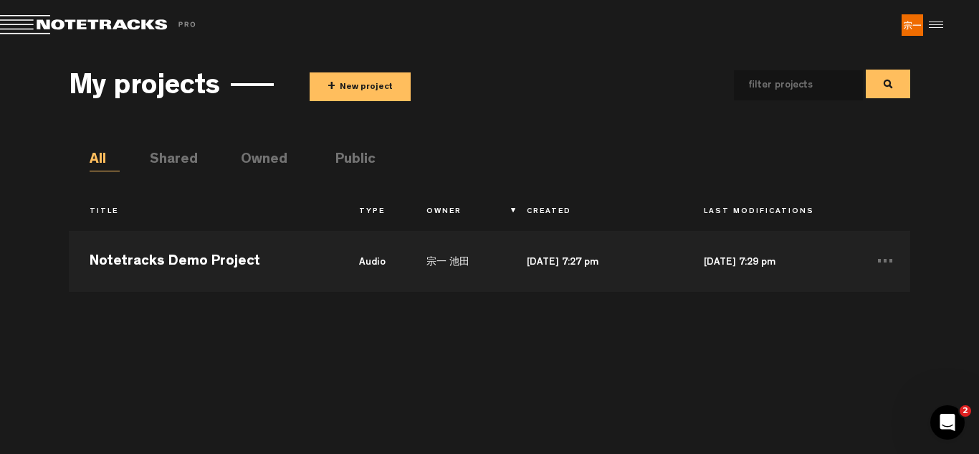
click at [368, 72] on button "+ New project" at bounding box center [360, 86] width 101 height 29
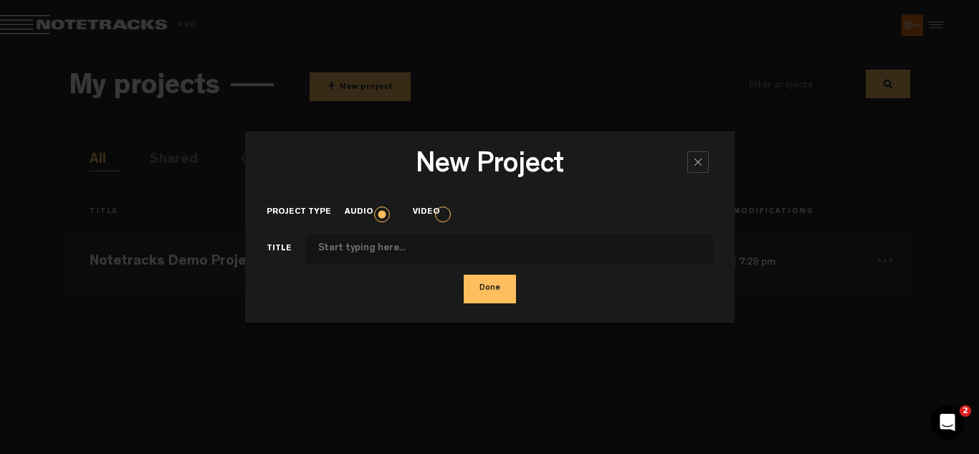
click at [697, 162] on div at bounding box center [698, 162] width 22 height 22
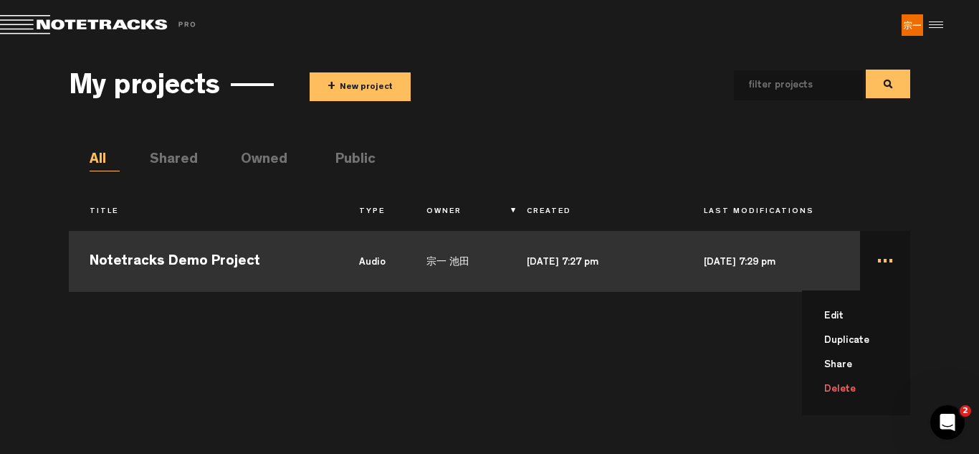
click at [890, 265] on td "... Edit Duplicate Share Delete" at bounding box center [885, 259] width 51 height 65
click at [890, 265] on td "..." at bounding box center [885, 259] width 51 height 65
click at [839, 363] on li "Share" at bounding box center [865, 365] width 92 height 24
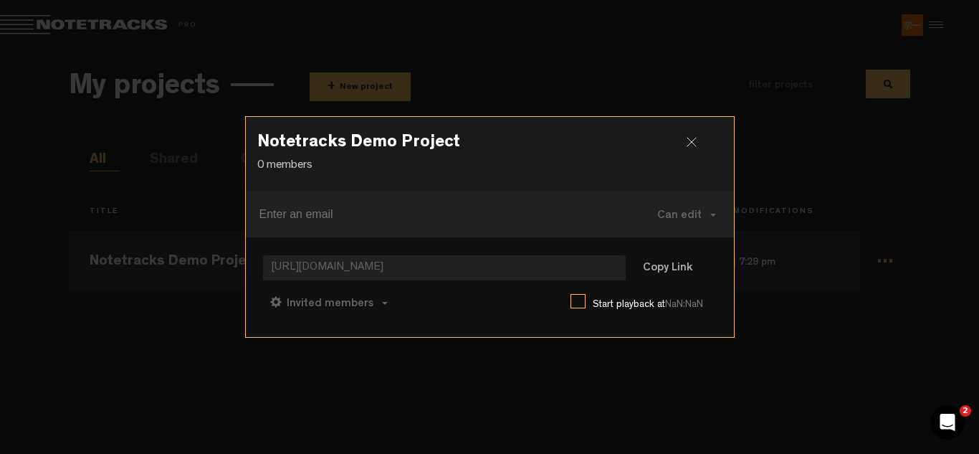
click at [692, 141] on div at bounding box center [698, 148] width 22 height 22
